Goal: Task Accomplishment & Management: Understand process/instructions

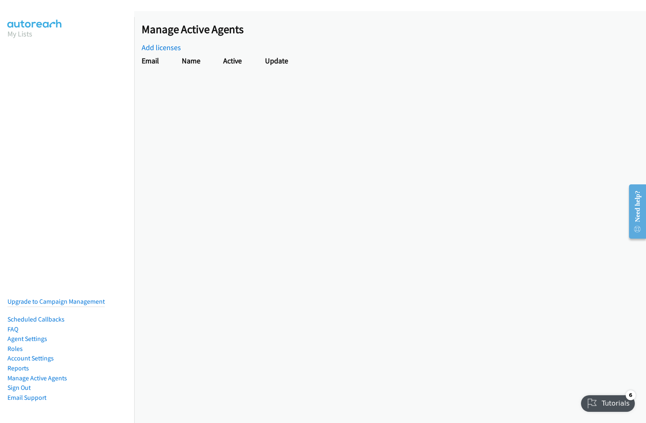
click at [323, 26] on h2 "Manage Active Agents" at bounding box center [394, 29] width 504 height 14
click at [390, 217] on div "Manage Active Agents Add licenses Email Name Active Update" at bounding box center [389, 216] width 511 height 411
click at [390, 38] on div "Manage Active Agents Add licenses" at bounding box center [394, 37] width 504 height 31
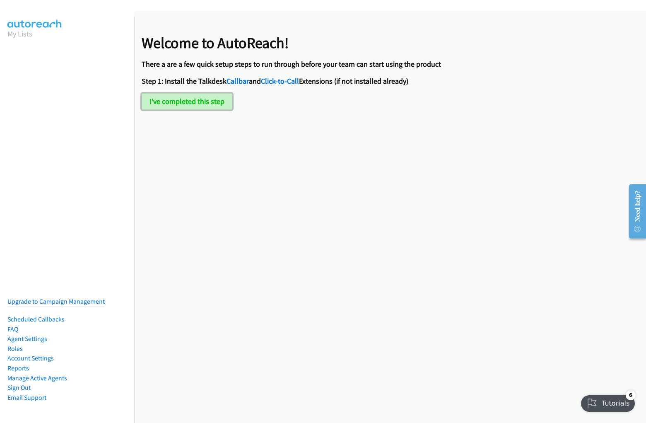
click at [186, 101] on button "I've completed this step" at bounding box center [187, 101] width 91 height 17
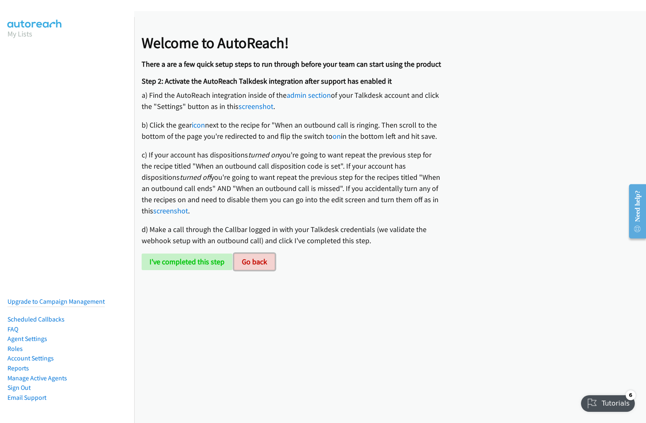
click at [252, 262] on button "Go back" at bounding box center [254, 261] width 41 height 17
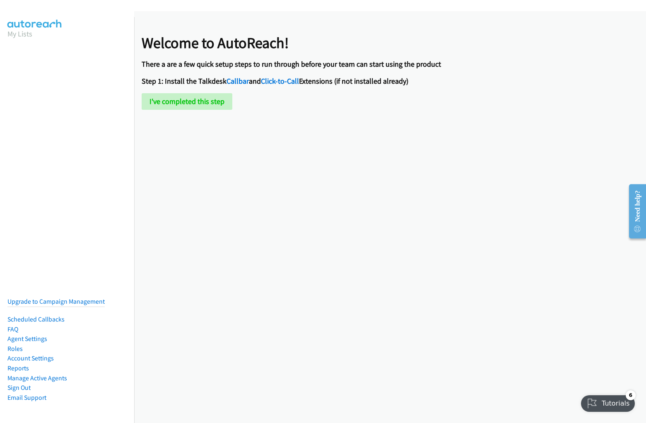
click at [323, 26] on div "Welcome to AutoReach! There a are a few quick setup steps to run through before…" at bounding box center [291, 64] width 299 height 91
click at [390, 217] on div "Welcome to AutoReach! There a are a few quick setup steps to run through before…" at bounding box center [389, 216] width 511 height 411
click at [387, 64] on h4 "There a are a few quick setup steps to run through before your team can start u…" at bounding box center [291, 65] width 299 height 10
click at [288, 64] on h4 "There a are a few quick setup steps to run through before your team can start u…" at bounding box center [291, 65] width 299 height 10
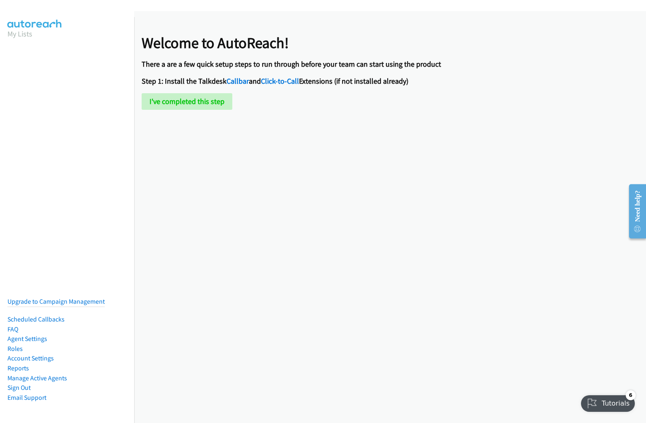
click at [288, 81] on link "Click-to-Call" at bounding box center [280, 81] width 38 height 10
click at [288, 101] on div "I've completed this step Finish setup I want to connect to Salesforce I'm only …" at bounding box center [291, 101] width 299 height 17
click at [186, 101] on button "I've completed this step" at bounding box center [187, 101] width 91 height 17
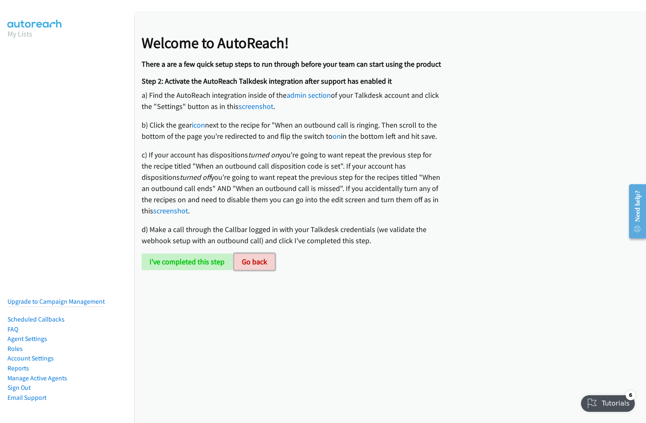
click at [252, 262] on button "Go back" at bounding box center [254, 261] width 41 height 17
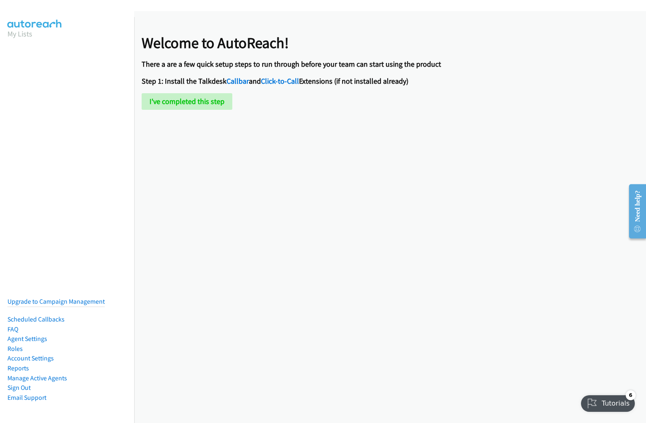
click at [323, 26] on div "Welcome to AutoReach! There a are a few quick setup steps to run through before…" at bounding box center [291, 64] width 299 height 91
click at [390, 217] on div "Welcome to AutoReach! There a are a few quick setup steps to run through before…" at bounding box center [389, 216] width 511 height 411
click at [387, 64] on h4 "There a are a few quick setup steps to run through before your team can start u…" at bounding box center [291, 65] width 299 height 10
click at [288, 64] on h4 "There a are a few quick setup steps to run through before your team can start u…" at bounding box center [291, 65] width 299 height 10
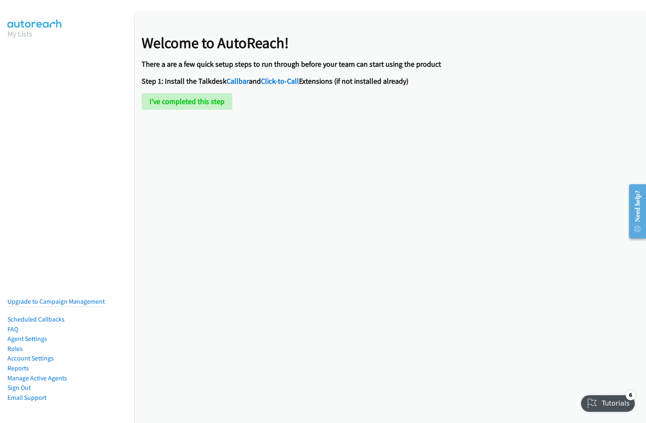
click at [288, 81] on link "Click-to-Call" at bounding box center [280, 81] width 38 height 10
click at [288, 101] on div "I've completed this step Finish setup I want to connect to Salesforce I'm only …" at bounding box center [291, 101] width 299 height 17
click at [186, 101] on button "I've completed this step" at bounding box center [187, 101] width 91 height 17
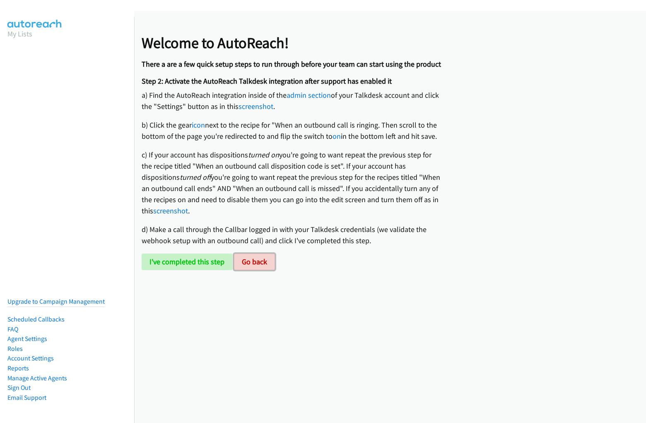
click at [252, 262] on button "Go back" at bounding box center [254, 261] width 41 height 17
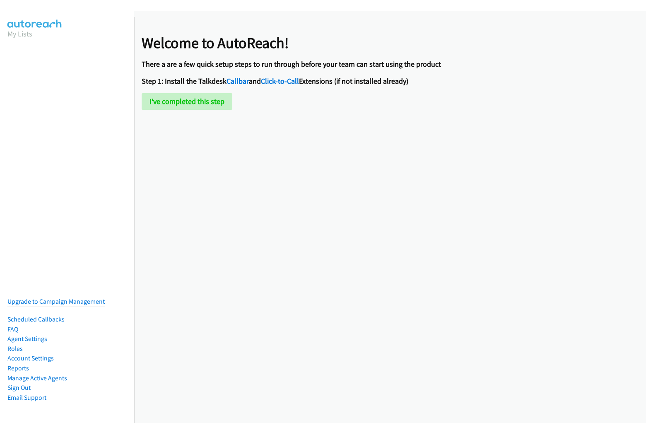
click at [323, 26] on div "Welcome to AutoReach! There a are a few quick setup steps to run through before…" at bounding box center [291, 64] width 299 height 91
click at [390, 217] on div "Welcome to AutoReach! There a are a few quick setup steps to run through before…" at bounding box center [389, 216] width 511 height 411
click at [387, 64] on h4 "There a are a few quick setup steps to run through before your team can start u…" at bounding box center [291, 65] width 299 height 10
click at [288, 64] on h4 "There a are a few quick setup steps to run through before your team can start u…" at bounding box center [291, 65] width 299 height 10
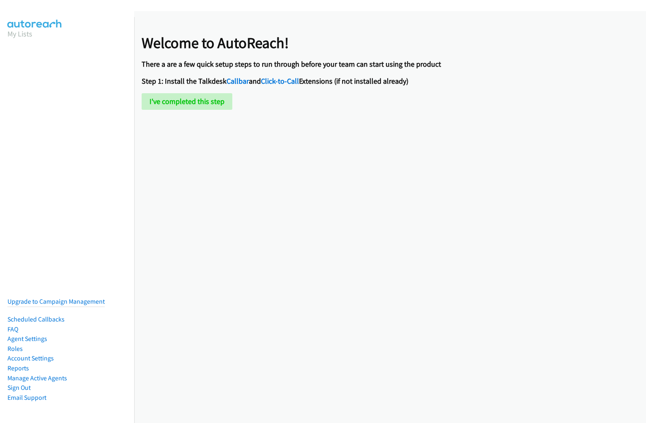
click at [288, 81] on link "Click-to-Call" at bounding box center [280, 81] width 38 height 10
click at [288, 101] on div "I've completed this step Finish setup I want to connect to Salesforce I'm only …" at bounding box center [291, 101] width 299 height 17
